Goal: Answer question/provide support: Share knowledge or assist other users

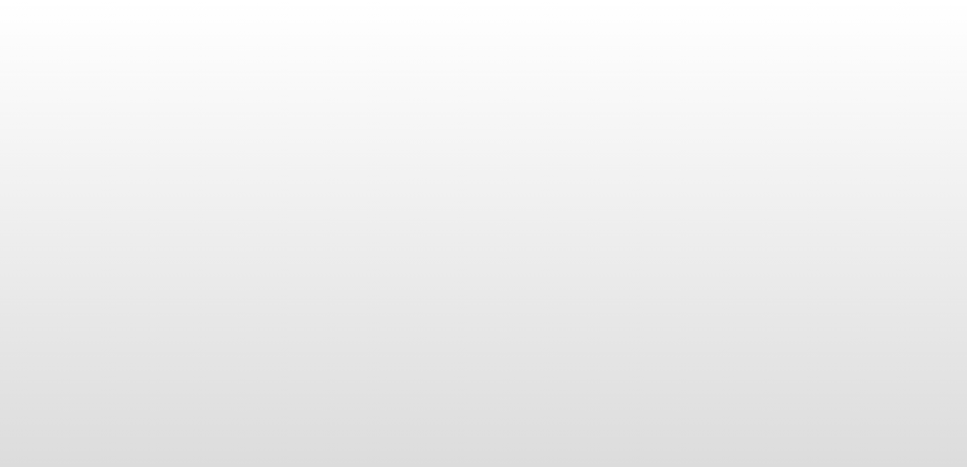
click at [771, 201] on body at bounding box center [483, 233] width 967 height 467
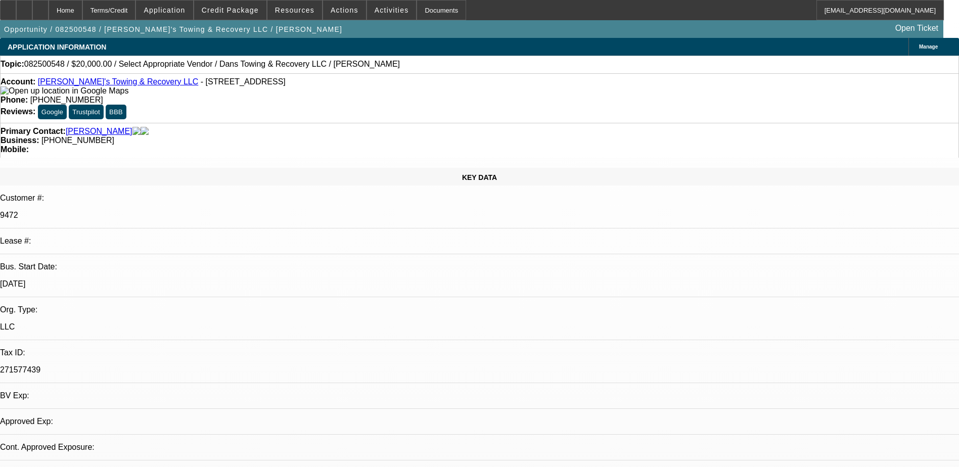
select select "0"
select select "2"
select select "0.1"
select select "1"
select select "2"
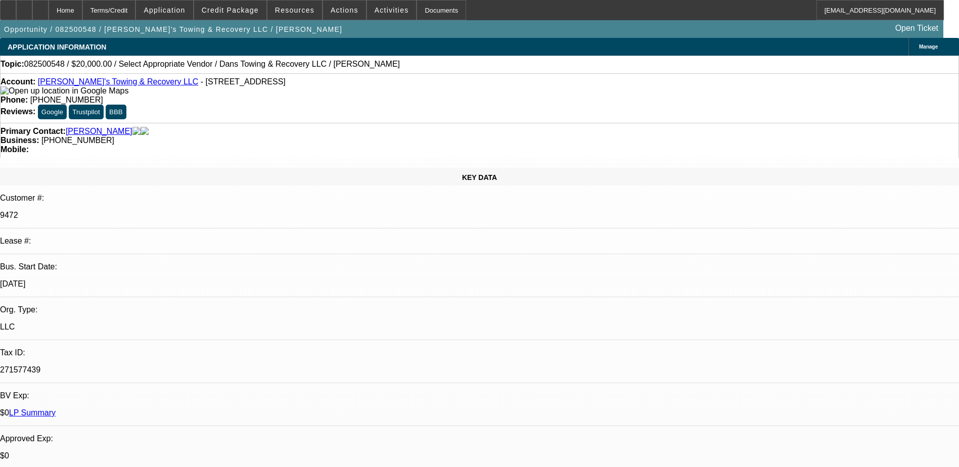
select select "4"
radio input "true"
type textarea "PAID OFF DEAL-PAYMENT HISTORY WAS GOOD, NO COLLECTION EFFORTS."
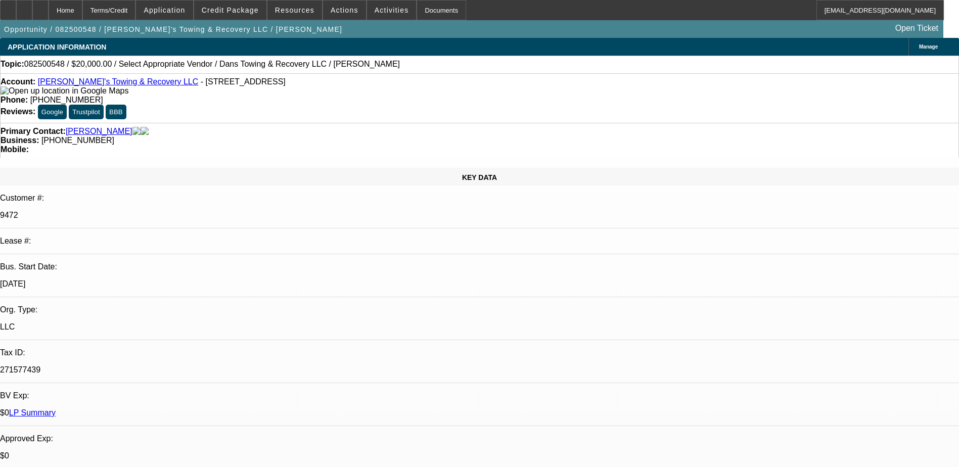
radio input "false"
radio input "true"
select select "0"
select select "2"
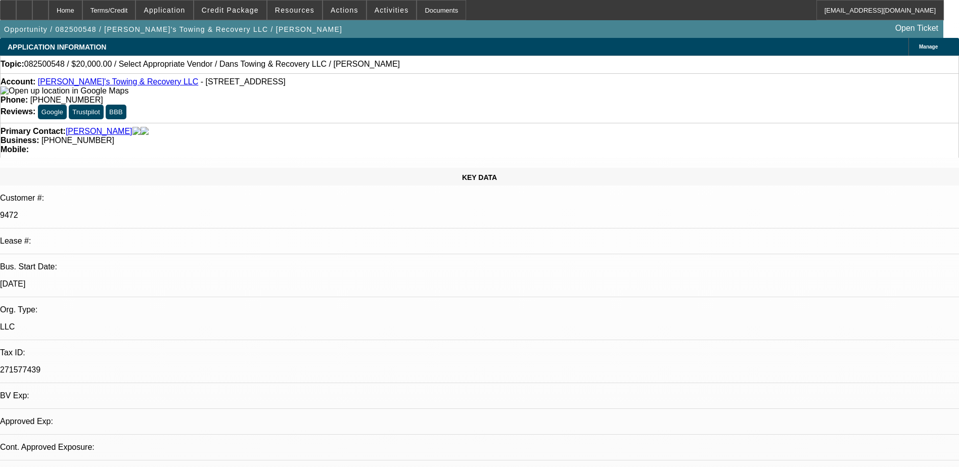
select select "0.1"
select select "1"
select select "2"
select select "4"
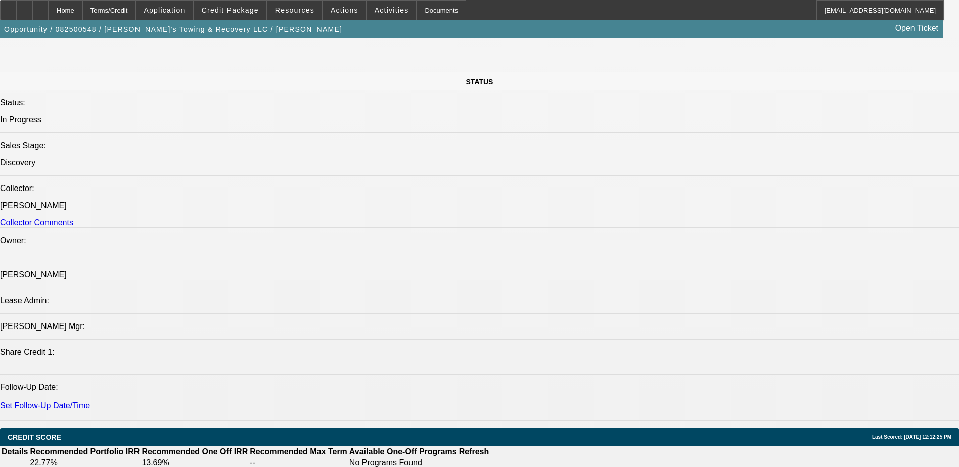
scroll to position [961, 0]
